Goal: Find specific page/section: Find specific page/section

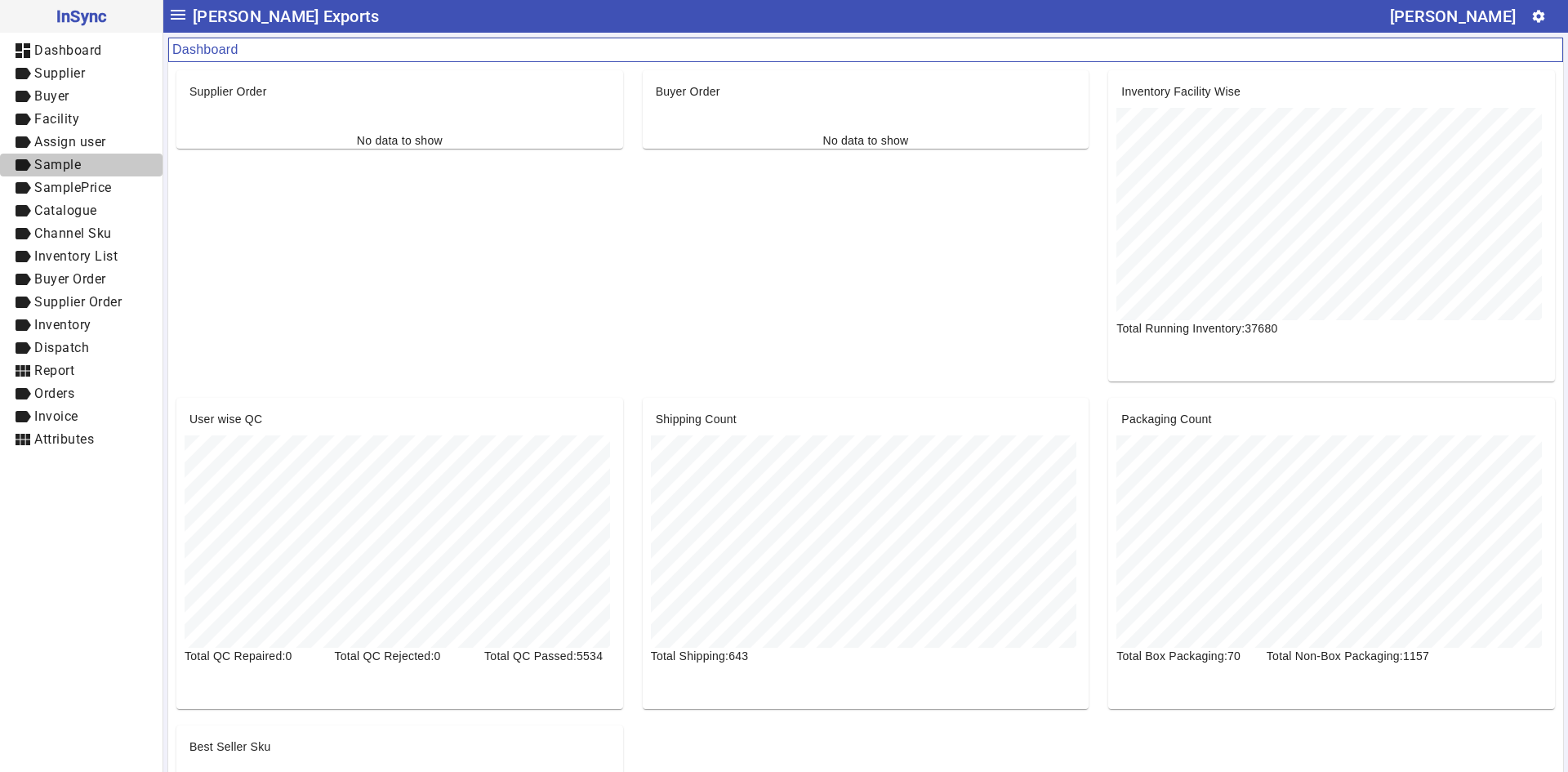
click at [95, 164] on span "label Sample" at bounding box center [81, 165] width 136 height 20
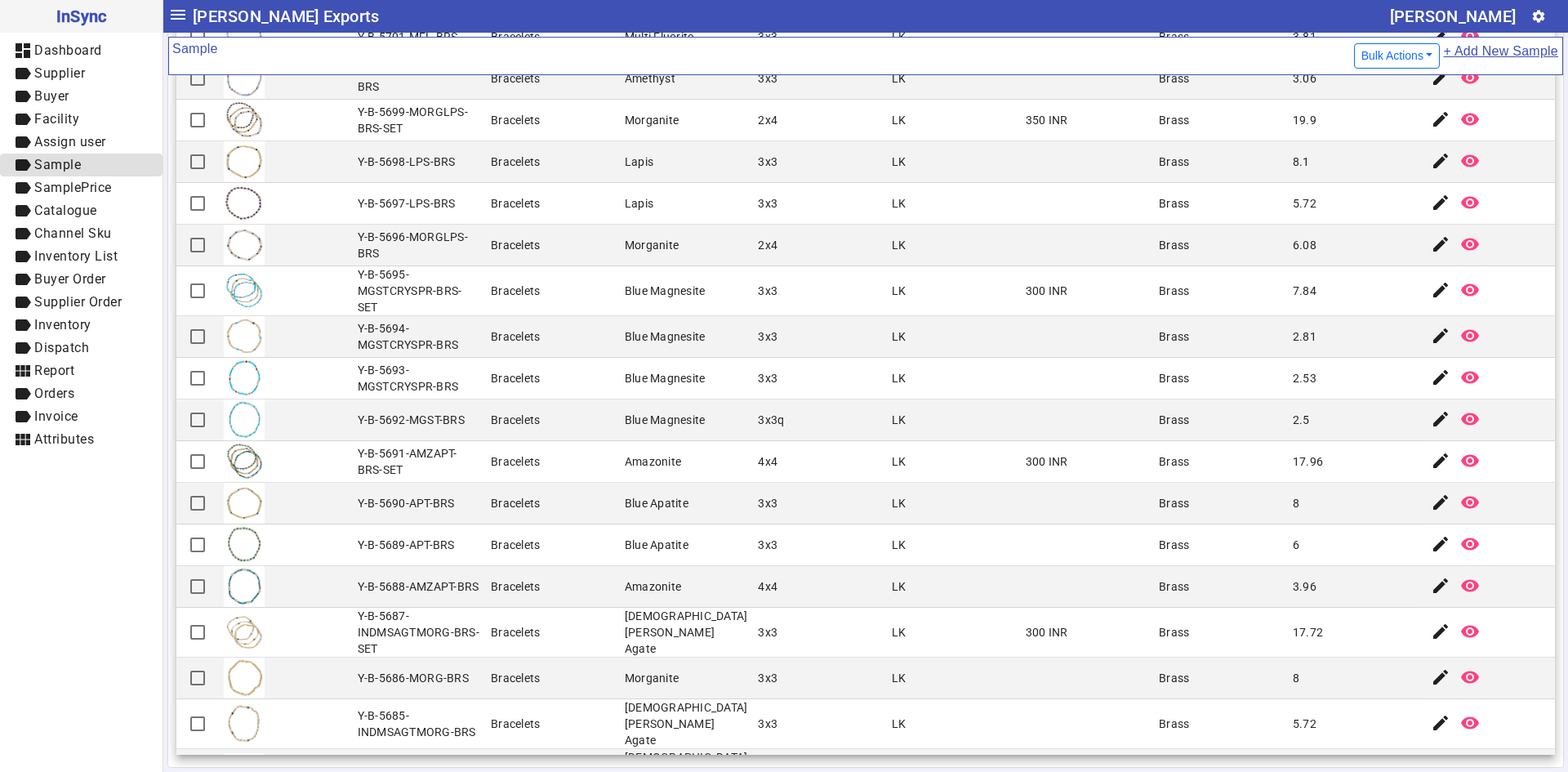
scroll to position [1426, 0]
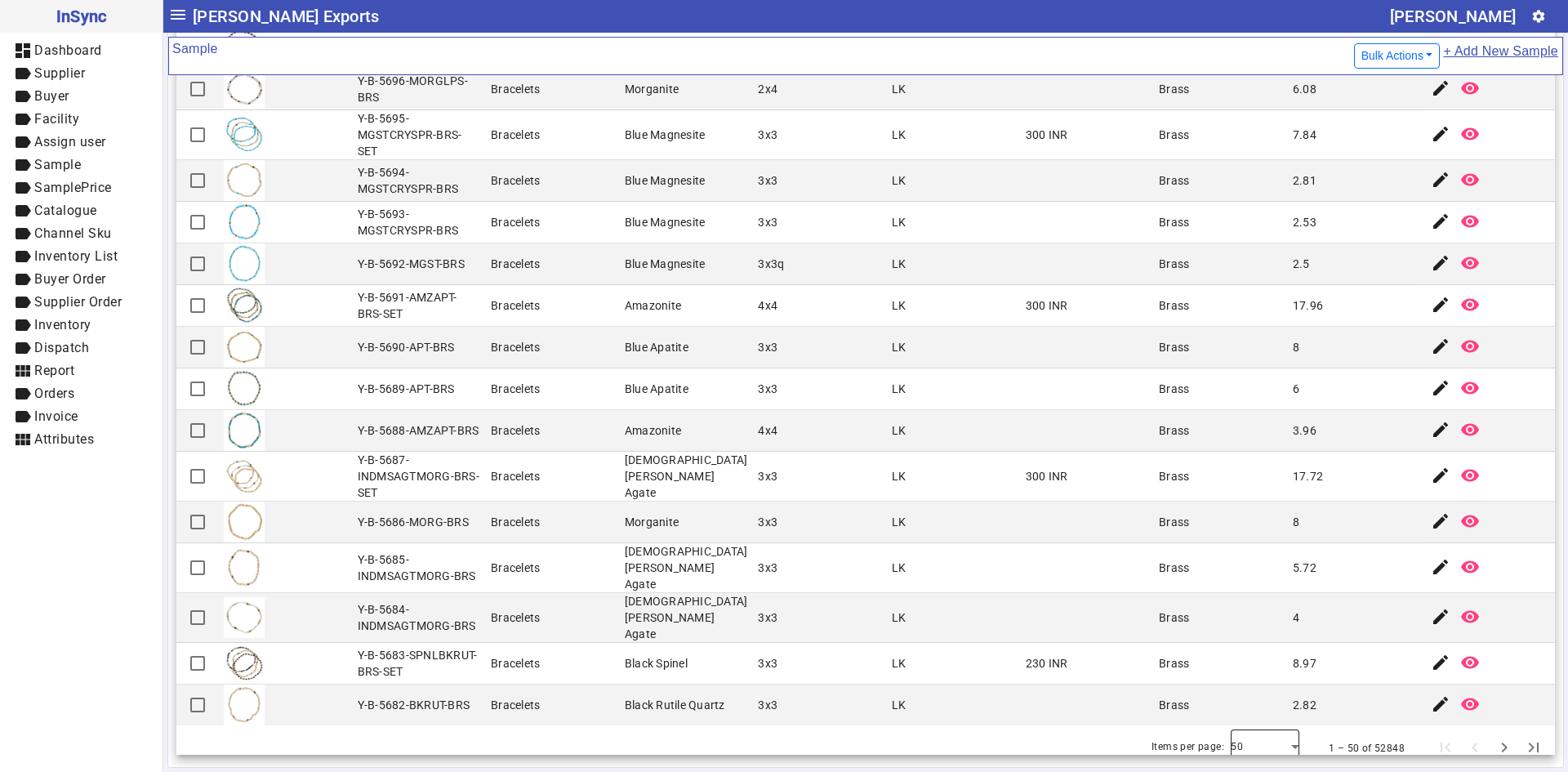
click at [1258, 744] on div at bounding box center [1265, 748] width 69 height 39
click at [1259, 704] on mat-option "100" at bounding box center [1242, 687] width 69 height 39
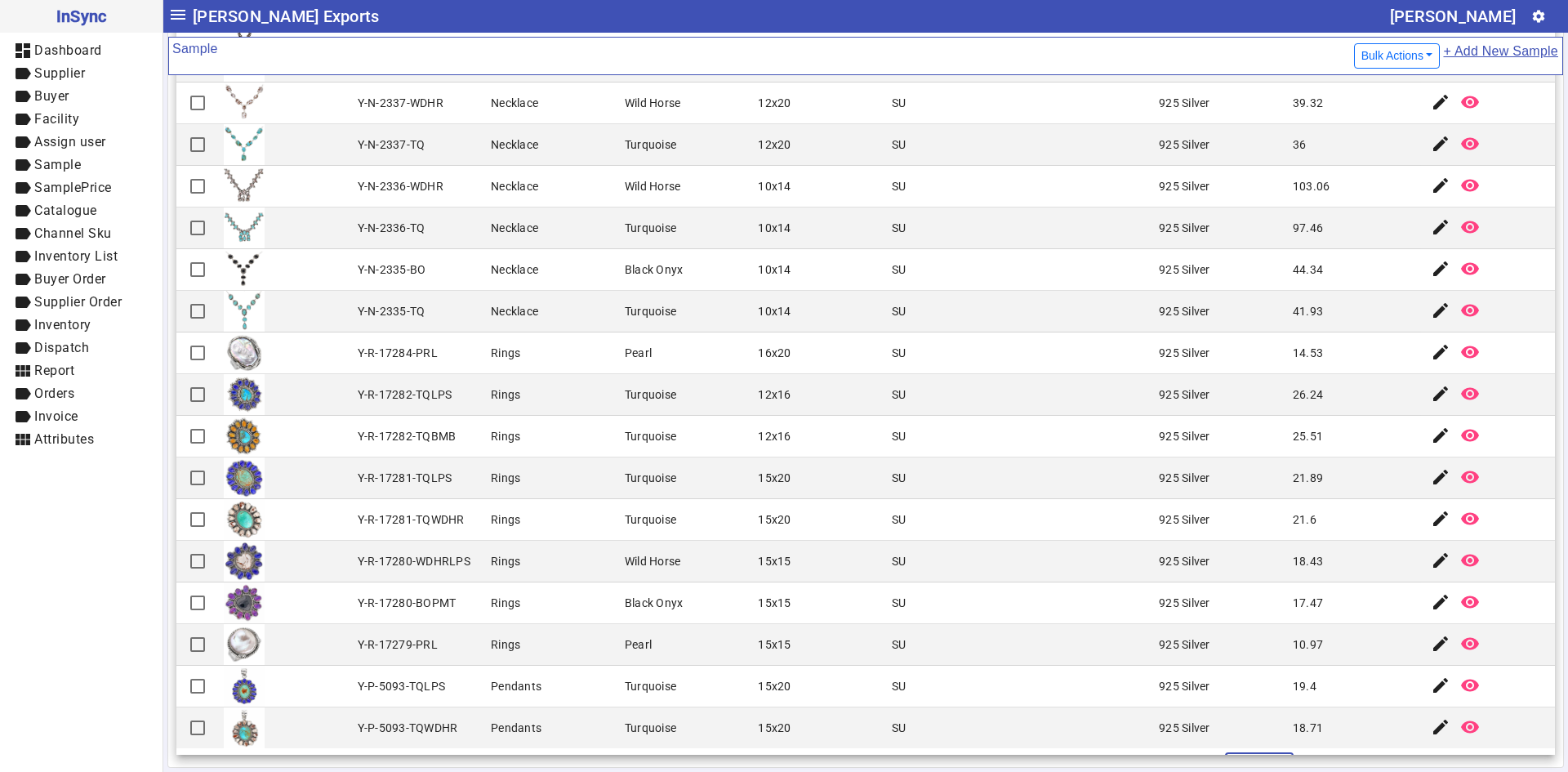
scroll to position [3512, 0]
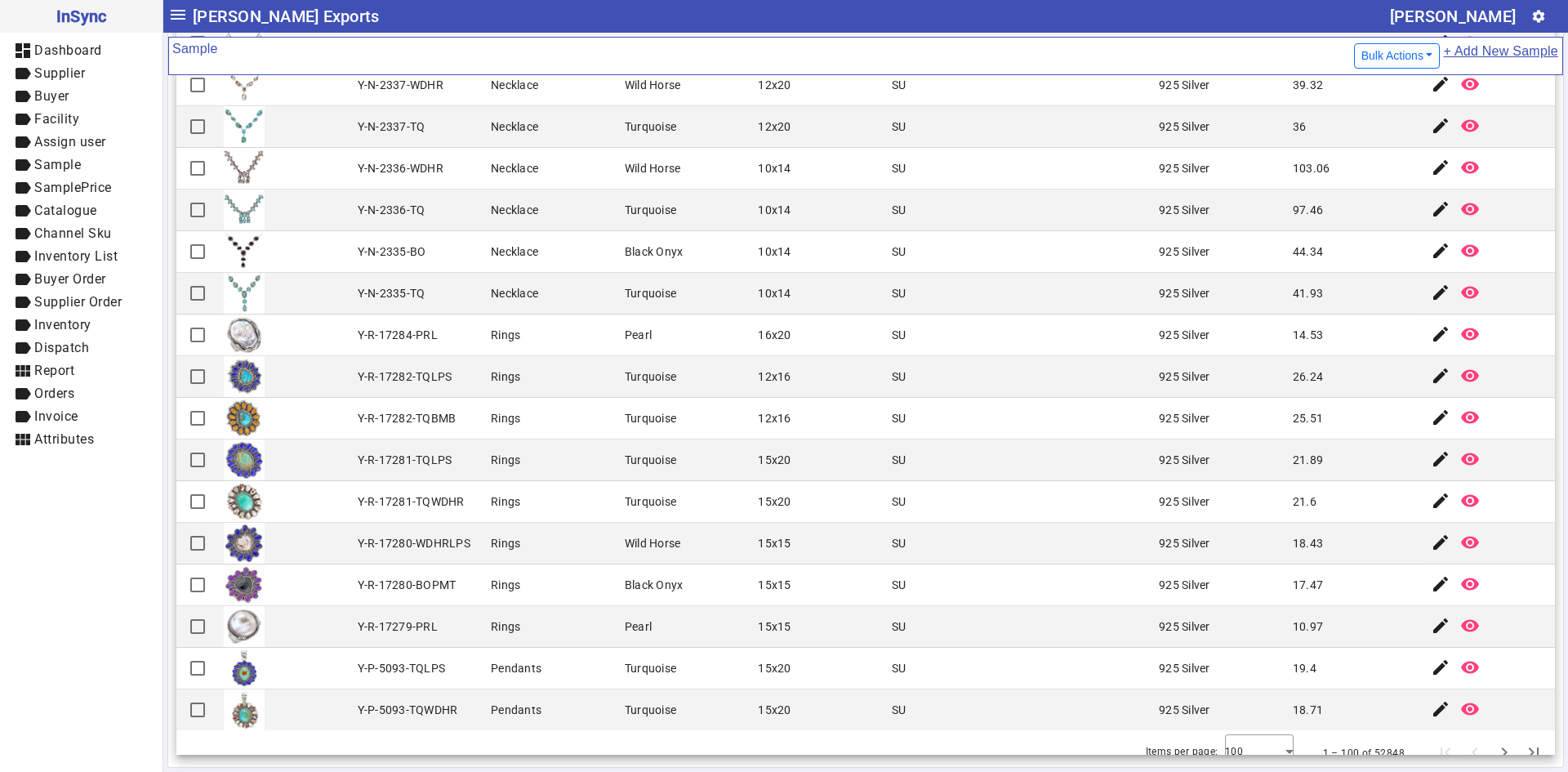
click at [1154, 178] on mat-cell "925 Silver" at bounding box center [1221, 169] width 134 height 42
click at [1484, 742] on span "Next page" at bounding box center [1504, 753] width 39 height 39
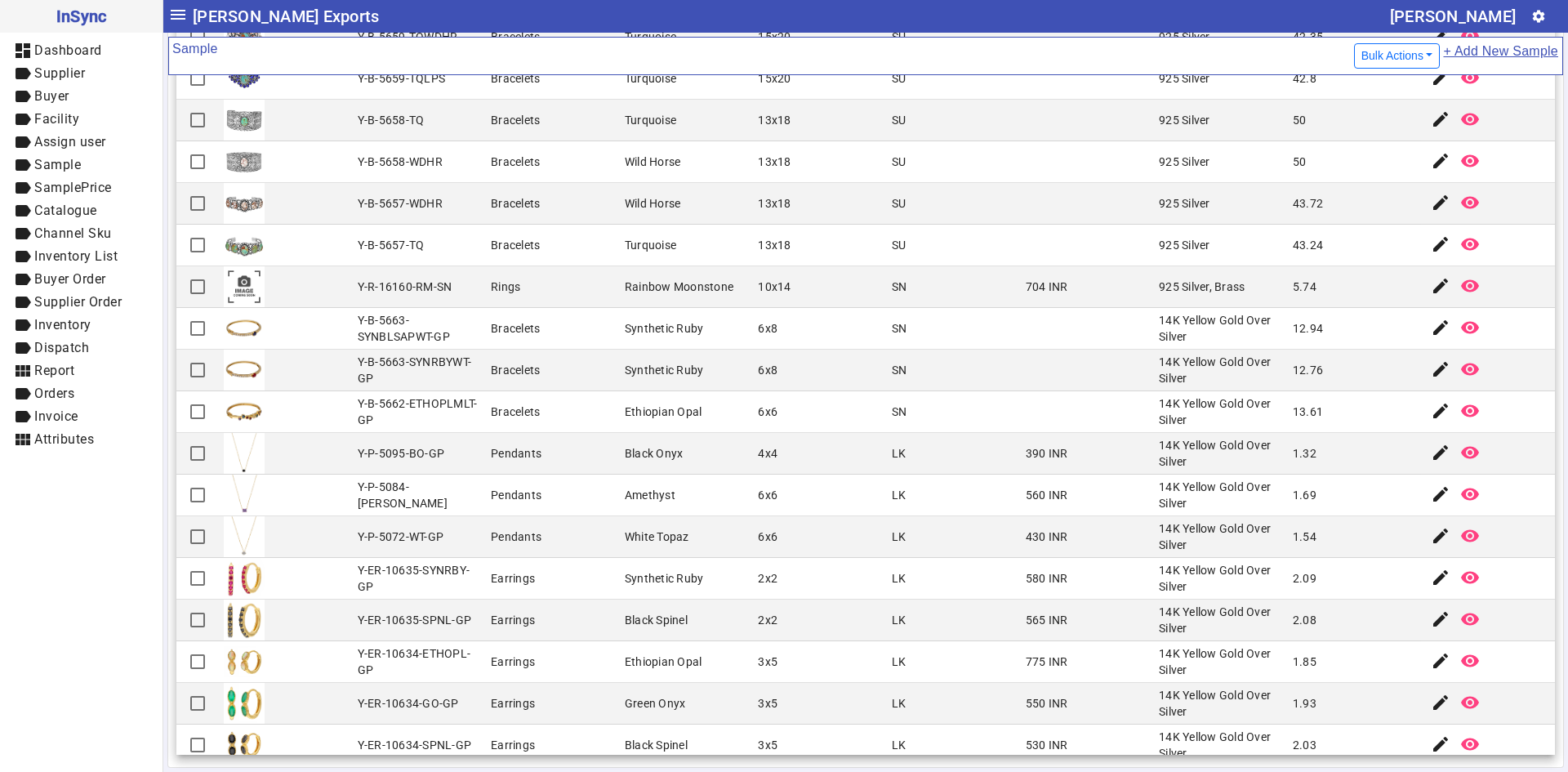
scroll to position [163, 0]
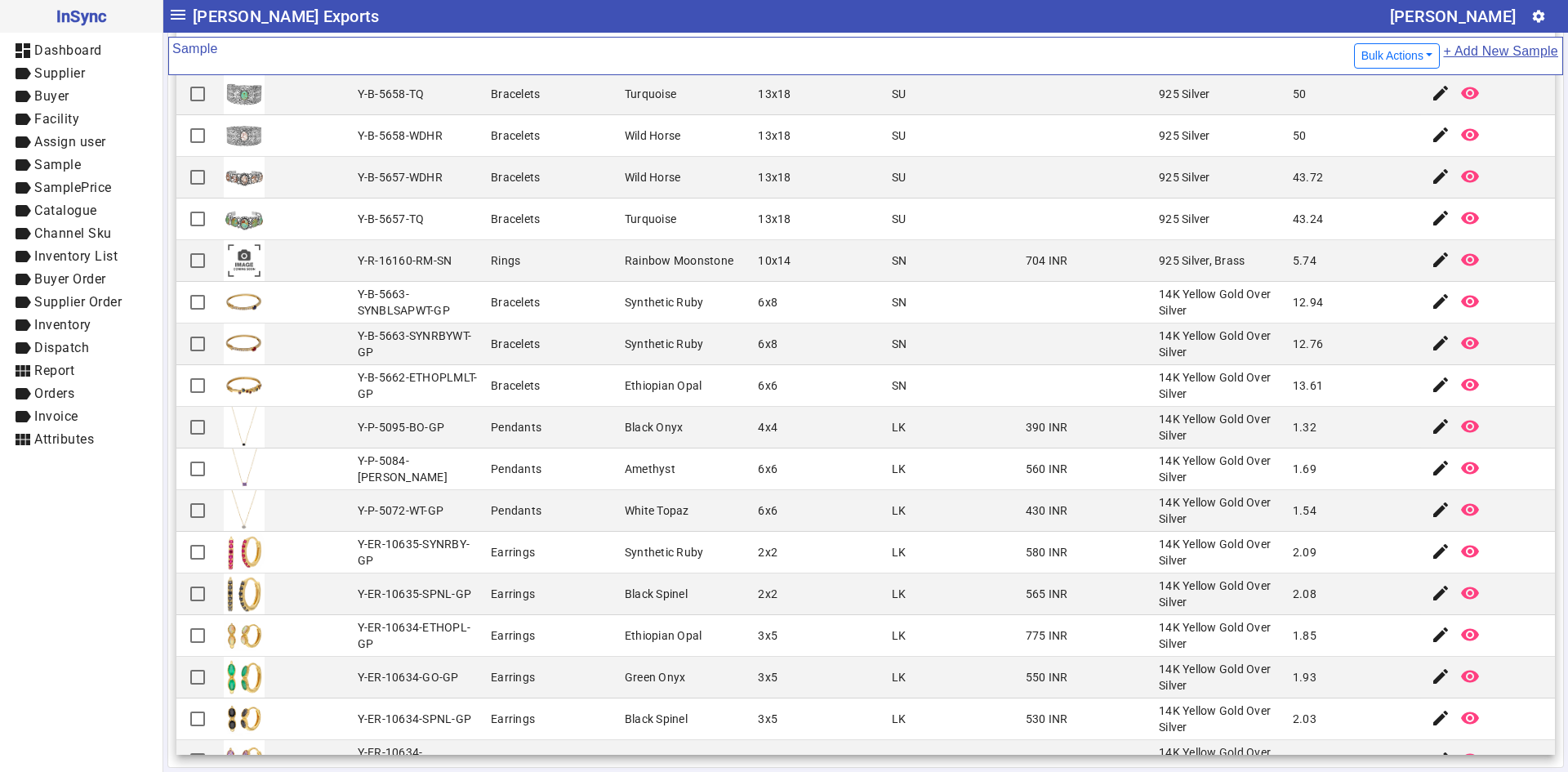
click at [633, 606] on mat-cell "Black Spinel" at bounding box center [686, 594] width 134 height 42
